Goal: Task Accomplishment & Management: Complete application form

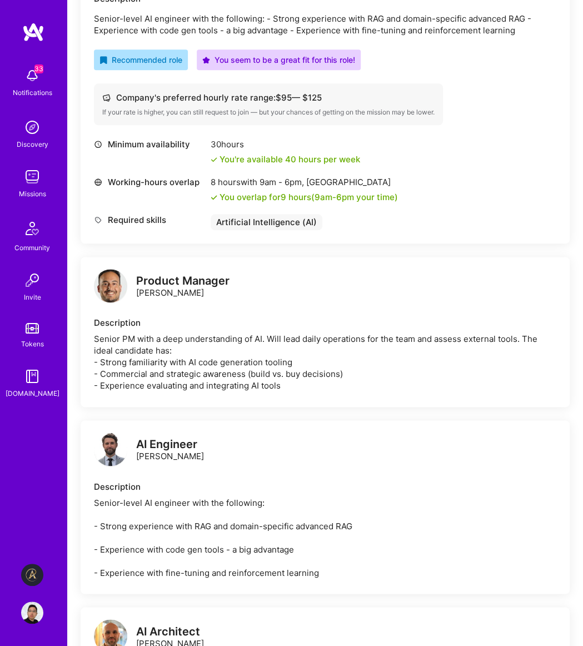
scroll to position [446, 0]
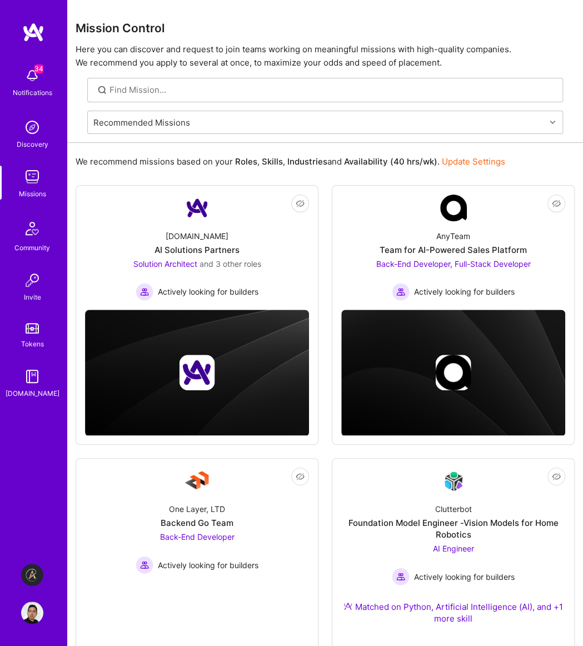
click at [236, 42] on div "Mission Control Here you can discover and request to join teams working on mean…" at bounding box center [325, 34] width 516 height 69
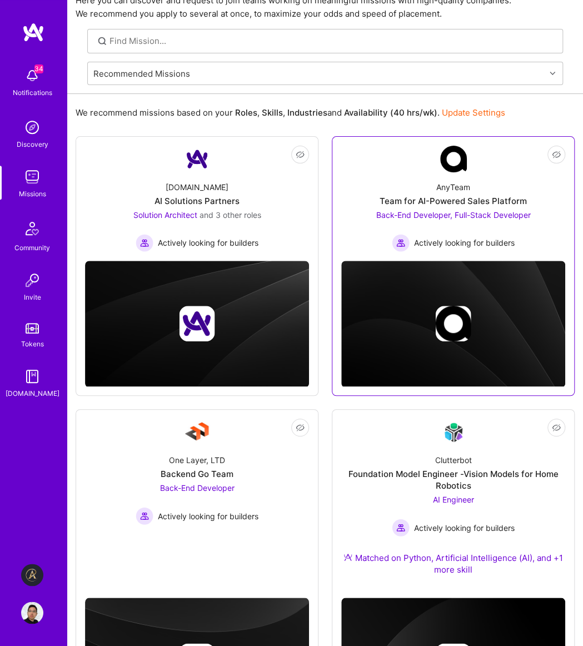
scroll to position [102, 0]
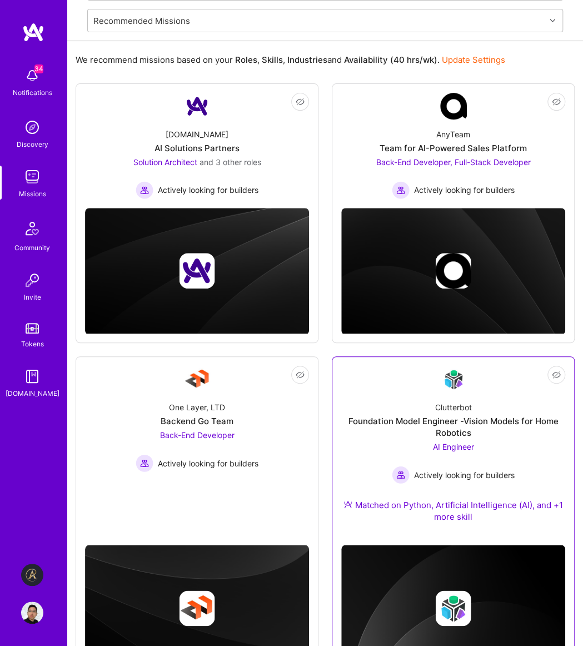
click at [467, 422] on div "Foundation Model Engineer -Vision Models for Home Robotics" at bounding box center [453, 426] width 224 height 23
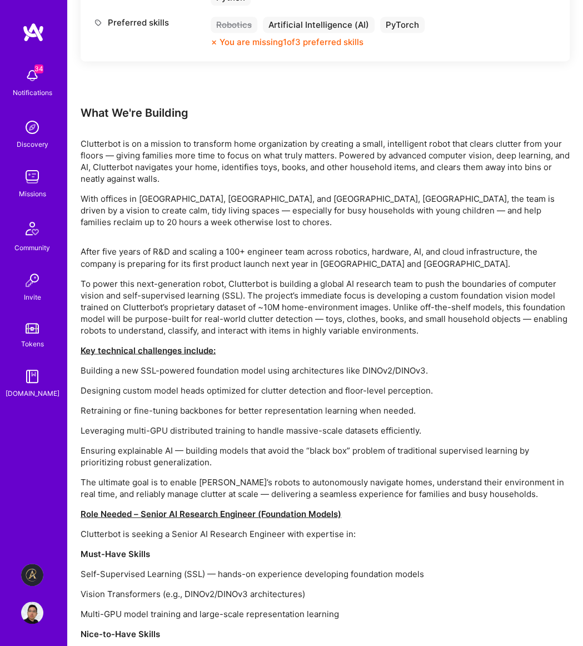
scroll to position [643, 0]
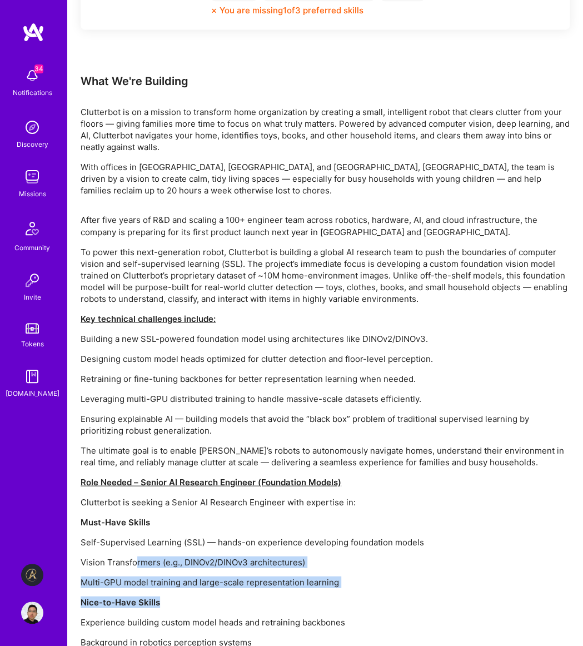
drag, startPoint x: 285, startPoint y: 543, endPoint x: 135, endPoint y: 497, distance: 156.3
click at [135, 497] on div "After five years of R&D and scaling a 100+ engineer team across robotics, hardw…" at bounding box center [325, 441] width 489 height 454
click at [231, 576] on p "Multi-GPU model training and large-scale representation learning" at bounding box center [325, 582] width 489 height 12
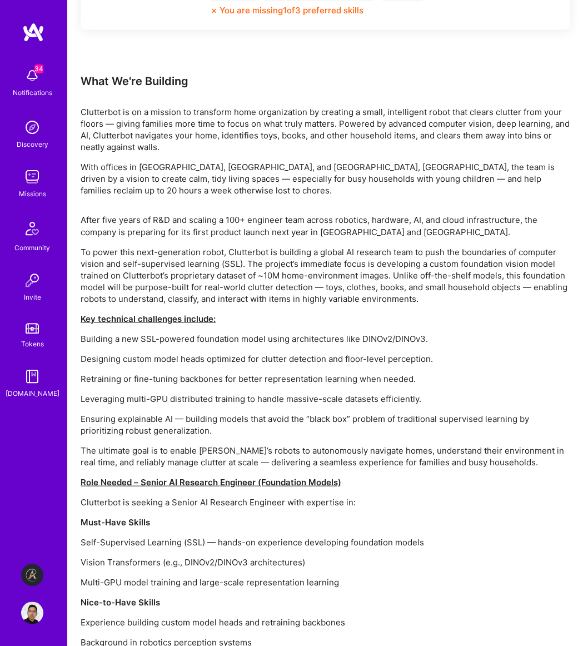
click at [251, 327] on div "After five years of R&D and scaling a 100+ engineer team across robotics, hardw…" at bounding box center [325, 441] width 489 height 454
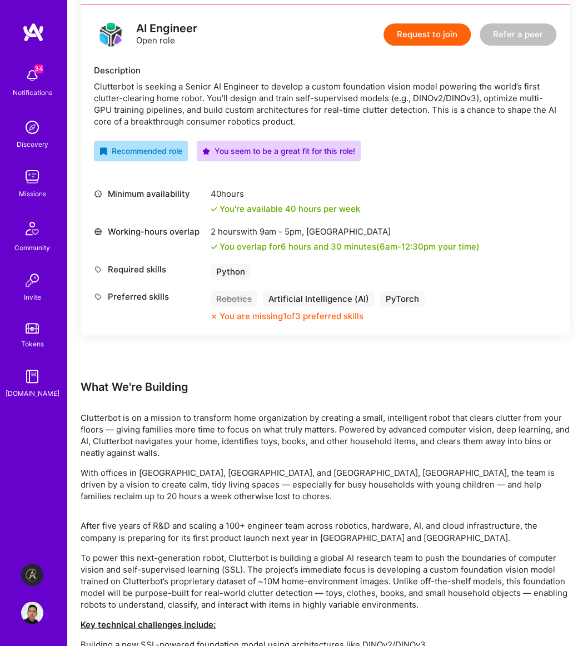
scroll to position [134, 0]
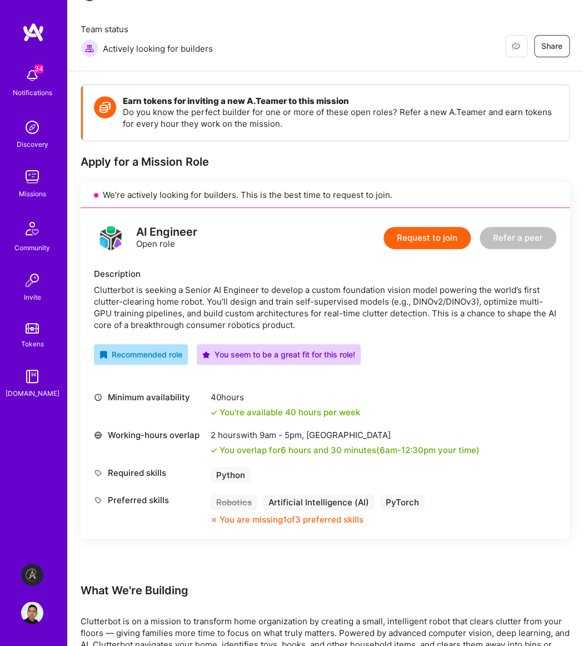
click at [246, 583] on div "What We're Building" at bounding box center [325, 590] width 489 height 14
click at [347, 517] on div "Earn tokens for inviting a new [PERSON_NAME] to this mission Do you know the pe…" at bounding box center [325, 333] width 489 height 499
click at [435, 344] on div "Recommended role You seem to be a great fit for this role!" at bounding box center [325, 354] width 462 height 21
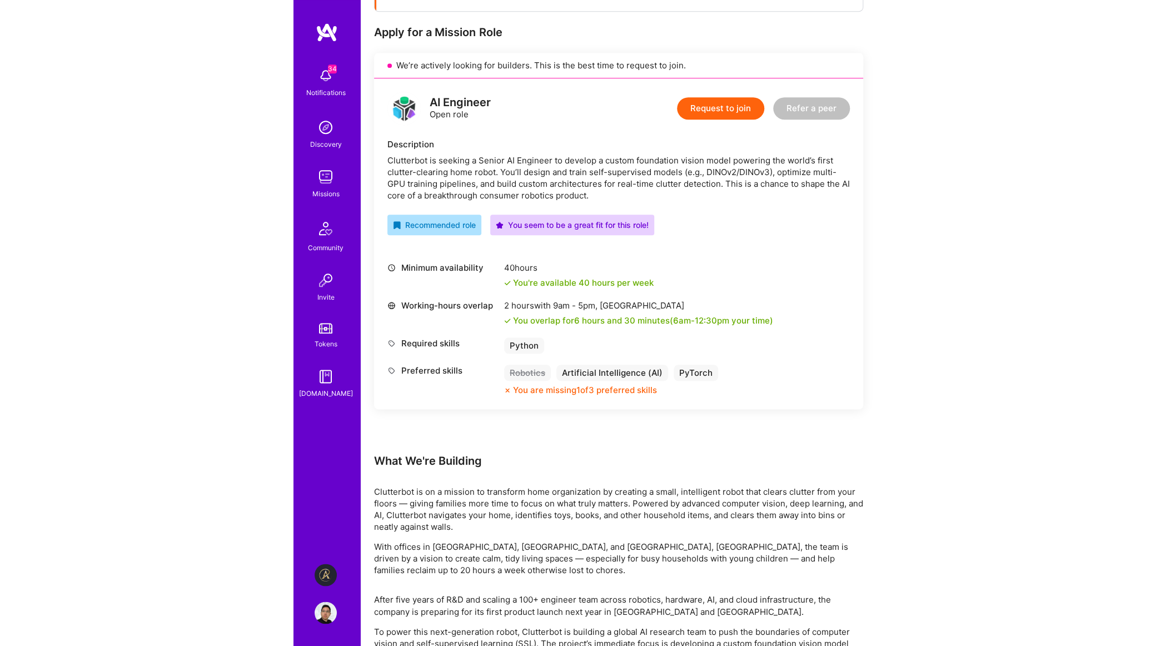
scroll to position [0, 0]
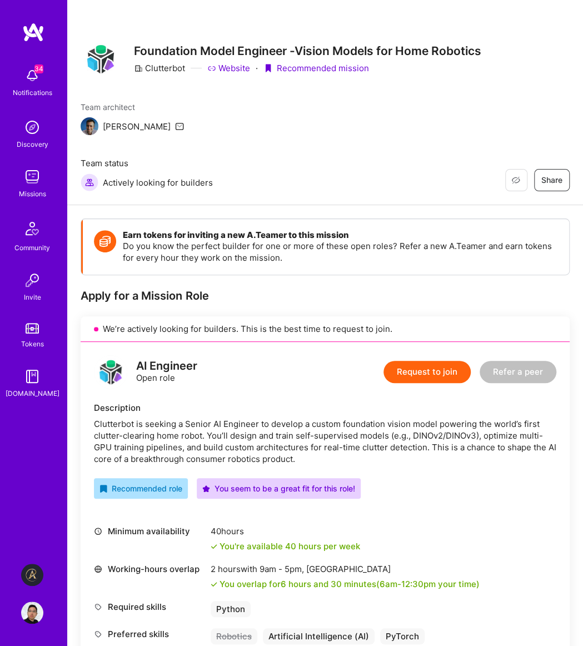
click at [431, 361] on button "Request to join" at bounding box center [426, 372] width 87 height 22
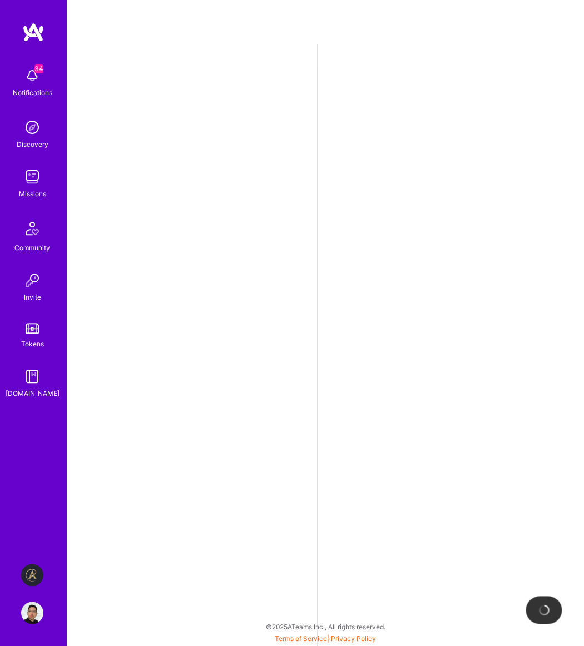
select select "GB"
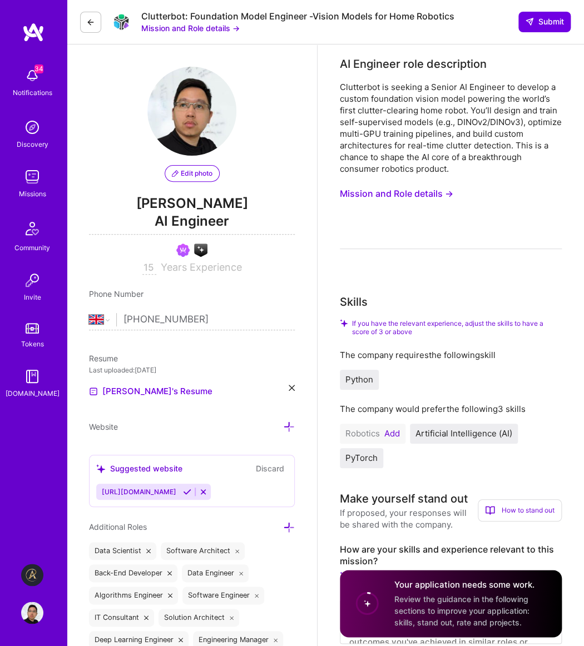
drag, startPoint x: 349, startPoint y: 233, endPoint x: 155, endPoint y: 235, distance: 194.0
click at [344, 233] on div "Clutterbot is seeking a Senior AI Engineer to develop a custom foundation visio…" at bounding box center [451, 165] width 222 height 168
